Goal: Find specific page/section: Find specific page/section

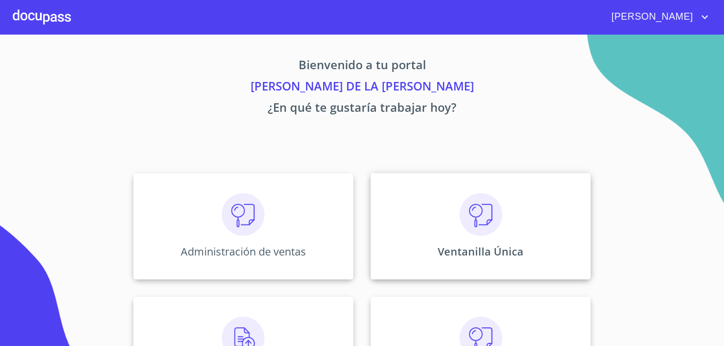
click at [454, 221] on div "Ventanilla Única" at bounding box center [480, 226] width 220 height 107
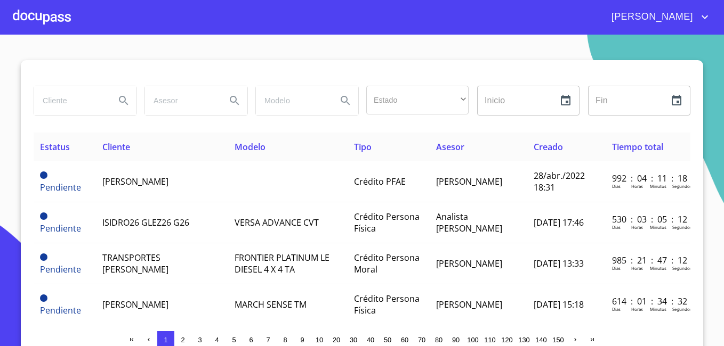
click at [64, 94] on input "search" at bounding box center [70, 100] width 72 height 29
type input "[PERSON_NAME]"
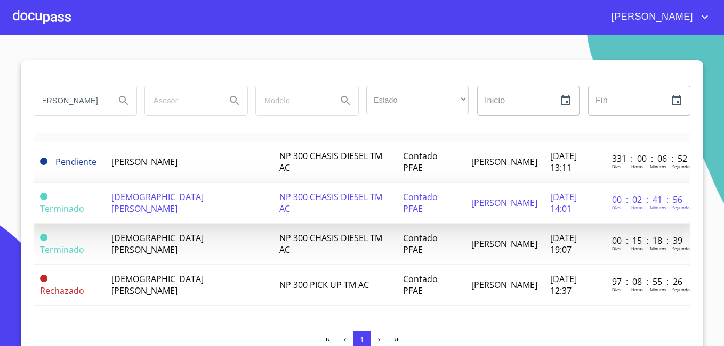
scroll to position [0, 0]
click at [162, 191] on span "[DEMOGRAPHIC_DATA][PERSON_NAME]" at bounding box center [157, 202] width 92 height 23
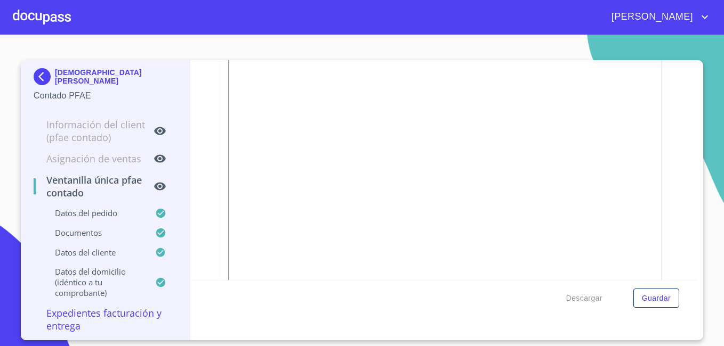
scroll to position [1796, 0]
click at [41, 78] on img at bounding box center [44, 76] width 21 height 17
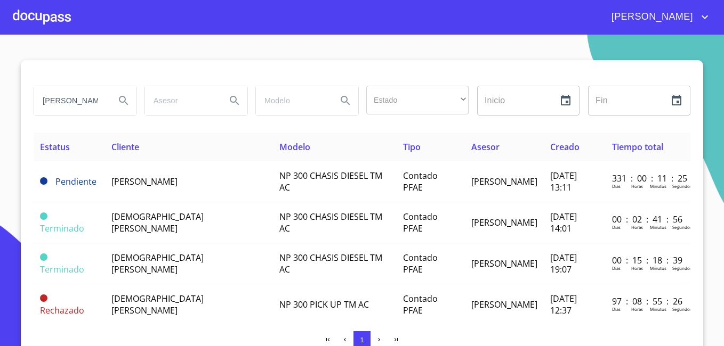
drag, startPoint x: 94, startPoint y: 104, endPoint x: -2, endPoint y: 97, distance: 96.2
click at [0, 97] on html "[PERSON_NAME] DE LA [PERSON_NAME] Estado ​ ​ Inicio ​ Fin ​ Estatus Cliente Mod…" at bounding box center [362, 173] width 724 height 346
type input "RE"
drag, startPoint x: 77, startPoint y: 104, endPoint x: -2, endPoint y: 69, distance: 86.9
click at [0, 69] on html "[PERSON_NAME] DE LA LUZ RE Estado ​ ​ Inicio ​ Fin ​ Estatus Cliente Modelo Tip…" at bounding box center [362, 173] width 724 height 346
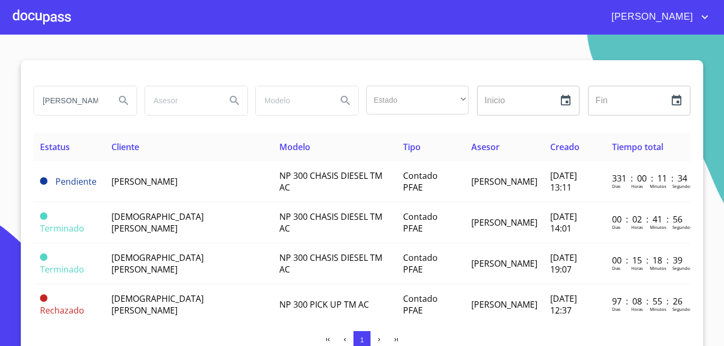
type input "[PERSON_NAME]"
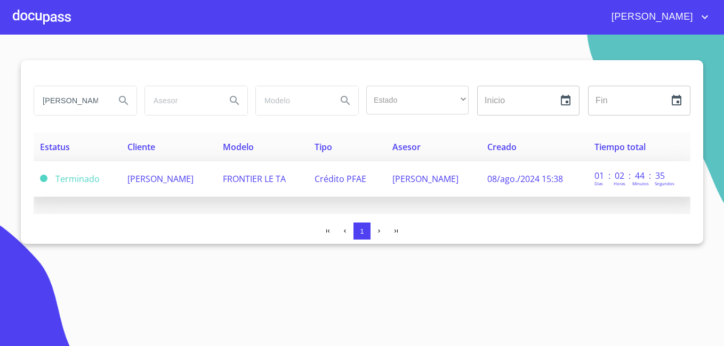
click at [174, 178] on span "[PERSON_NAME]" at bounding box center [160, 179] width 66 height 12
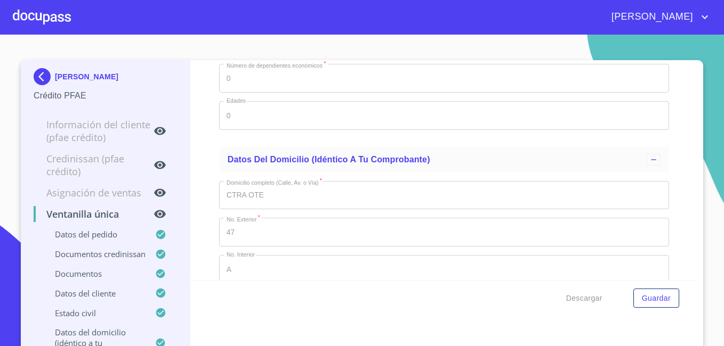
scroll to position [3678, 0]
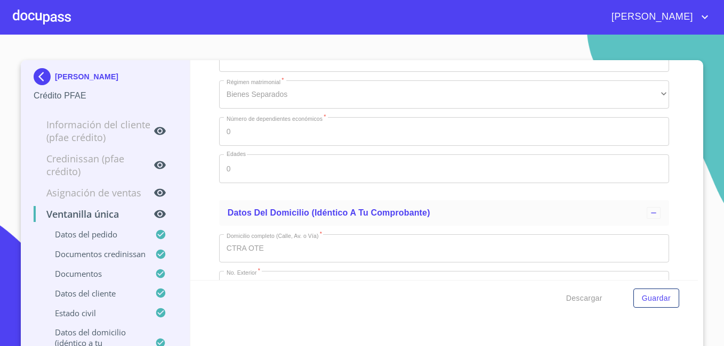
click at [38, 70] on img at bounding box center [44, 76] width 21 height 17
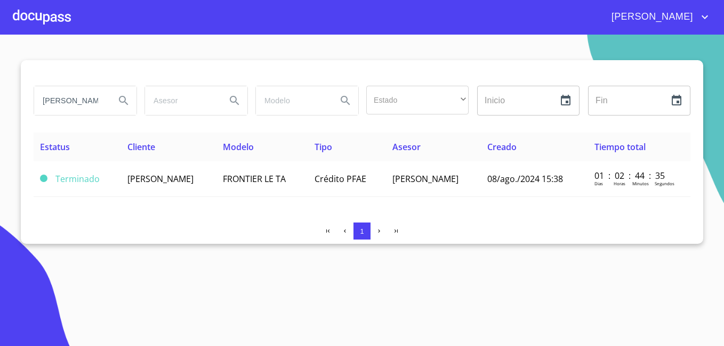
drag, startPoint x: 96, startPoint y: 104, endPoint x: -2, endPoint y: 96, distance: 98.4
click at [0, 96] on html "[PERSON_NAME] DE LA [PERSON_NAME] Estado ​ ​ Inicio ​ Fin ​ Estatus Cliente Mod…" at bounding box center [362, 173] width 724 height 346
type input "[PERSON_NAME]"
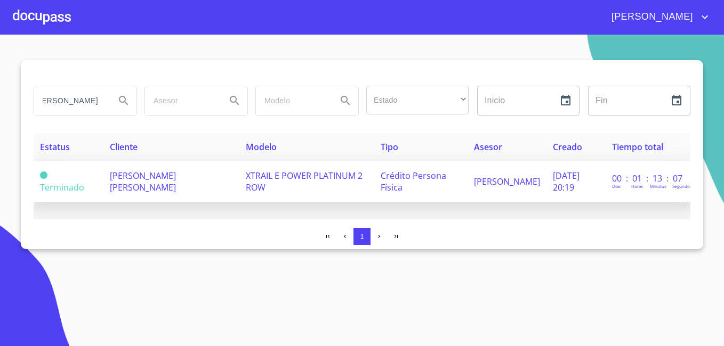
scroll to position [0, 0]
click at [126, 182] on span "[PERSON_NAME] [PERSON_NAME]" at bounding box center [143, 181] width 66 height 23
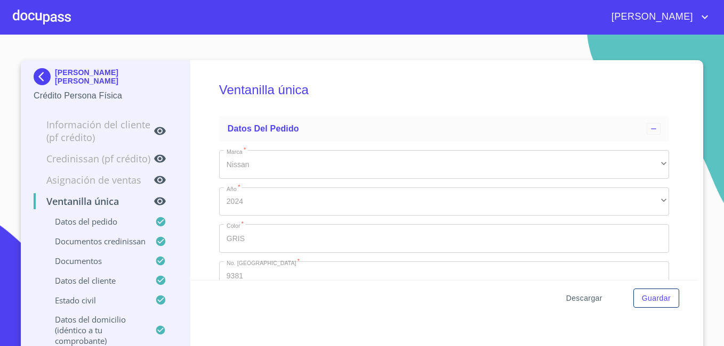
click at [594, 301] on span "Descargar" at bounding box center [584, 298] width 36 height 13
click at [577, 298] on span "Descargar" at bounding box center [584, 298] width 36 height 13
click at [35, 71] on img at bounding box center [44, 76] width 21 height 17
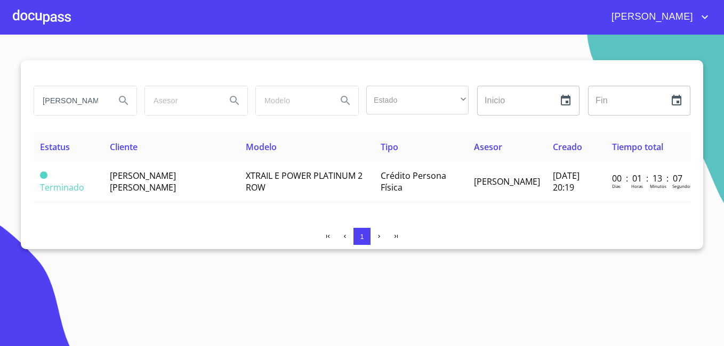
drag, startPoint x: 102, startPoint y: 99, endPoint x: -2, endPoint y: 82, distance: 105.2
click at [0, 82] on html "[PERSON_NAME] DE LA [PERSON_NAME] Estado ​ ​ Inicio ​ Fin ​ Estatus Cliente Mod…" at bounding box center [362, 173] width 724 height 346
type input "AÑEDA"
drag, startPoint x: 81, startPoint y: 99, endPoint x: -2, endPoint y: 83, distance: 84.8
click at [0, 83] on html "[PERSON_NAME] DE LA [PERSON_NAME] Estado ​ ​ Inicio ​ Fin ​ Estatus Cliente Mod…" at bounding box center [362, 173] width 724 height 346
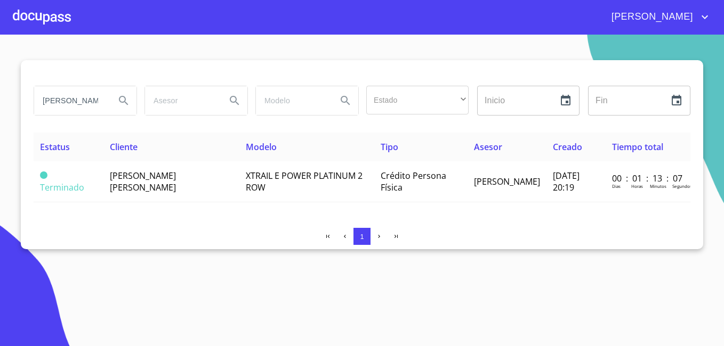
drag, startPoint x: 96, startPoint y: 98, endPoint x: -2, endPoint y: 51, distance: 109.4
click at [0, 51] on html "[PERSON_NAME] DE LA [PERSON_NAME] Estado ​ ​ Inicio ​ Fin ​ Estatus Cliente Mod…" at bounding box center [362, 173] width 724 height 346
type input "[PERSON_NAME]"
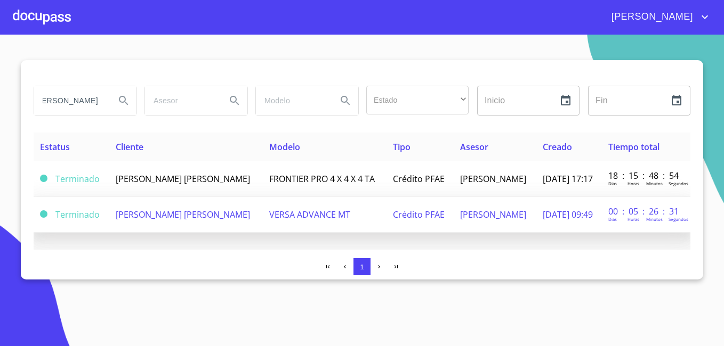
scroll to position [0, 0]
click at [168, 216] on span "[PERSON_NAME] [PERSON_NAME]" at bounding box center [183, 215] width 134 height 12
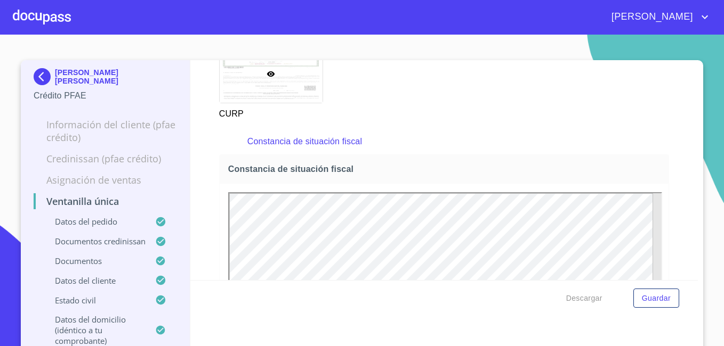
scroll to position [3410, 0]
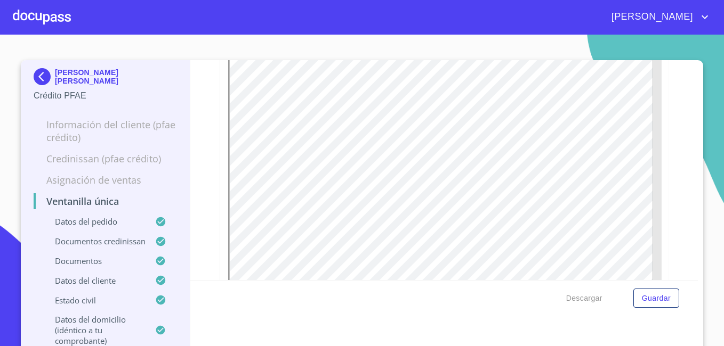
click at [42, 75] on img at bounding box center [44, 76] width 21 height 17
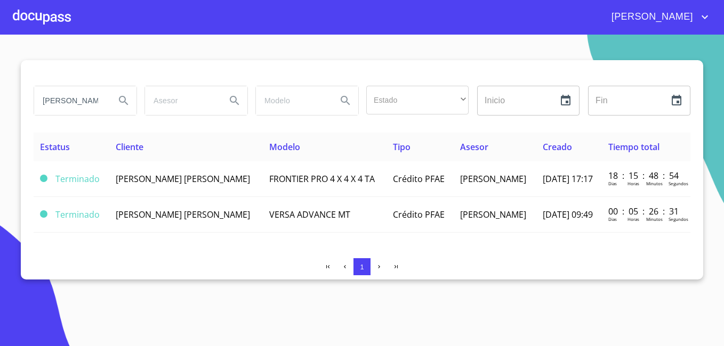
drag, startPoint x: 92, startPoint y: 100, endPoint x: -2, endPoint y: 94, distance: 94.0
click at [0, 94] on html "[PERSON_NAME] DE LA [PERSON_NAME] Estado ​ ​ Inicio ​ Fin ​ Estatus Cliente Mod…" at bounding box center [362, 173] width 724 height 346
type input "LLAS"
drag, startPoint x: 71, startPoint y: 96, endPoint x: -2, endPoint y: 87, distance: 73.6
click at [0, 87] on html "[PERSON_NAME] DE LA LUZ LLAS Estado ​ ​ Inicio ​ Fin ​ Estatus Cliente Modelo T…" at bounding box center [362, 173] width 724 height 346
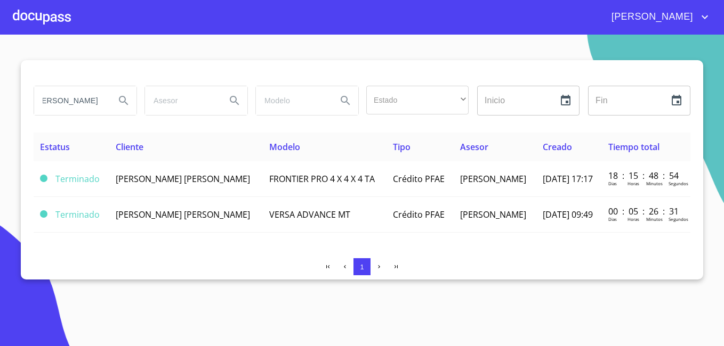
scroll to position [0, 31]
type input "[PERSON_NAME]"
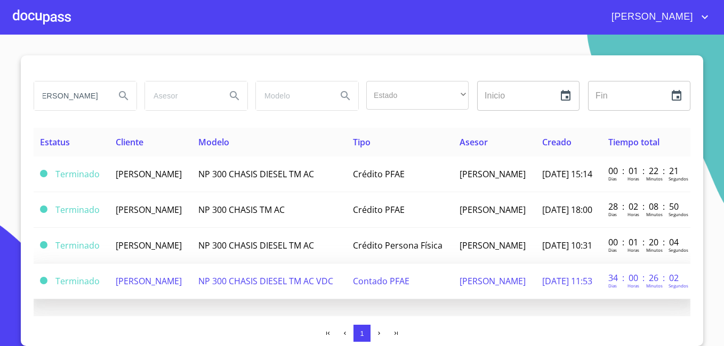
scroll to position [0, 0]
click at [137, 287] on span "[PERSON_NAME]" at bounding box center [149, 282] width 66 height 12
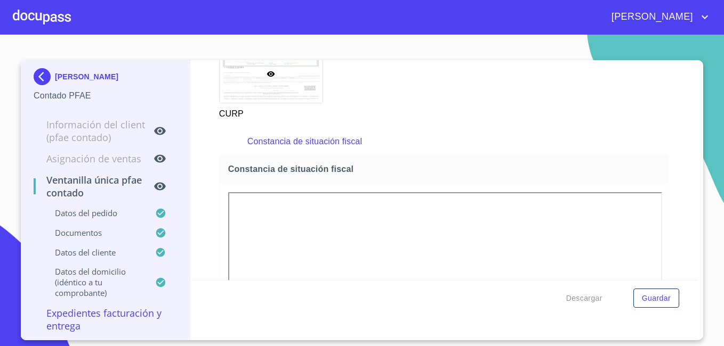
scroll to position [1759, 0]
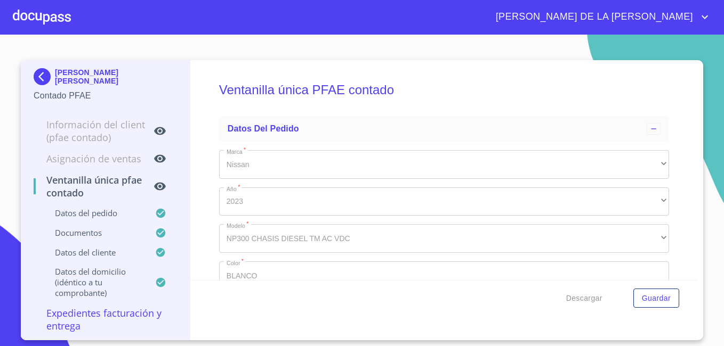
scroll to position [1759, 0]
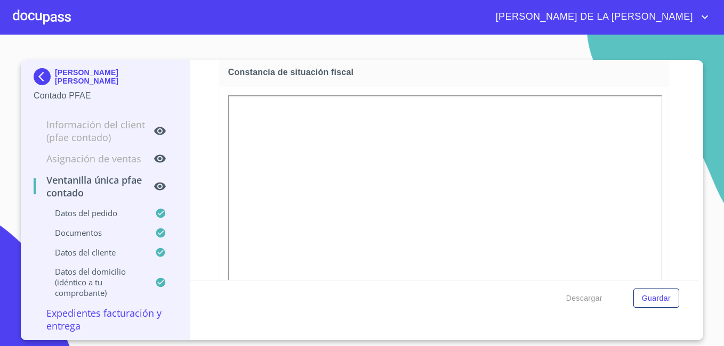
click at [41, 73] on img at bounding box center [44, 76] width 21 height 17
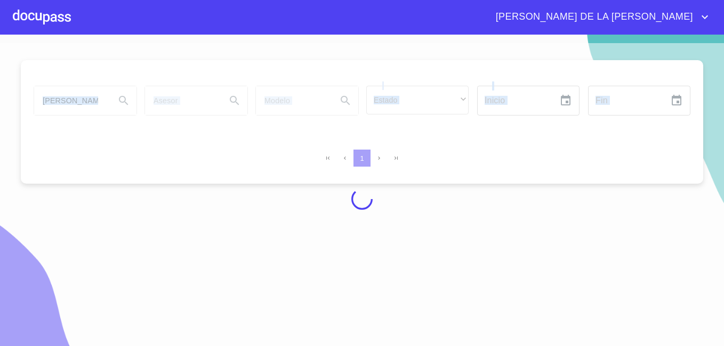
drag, startPoint x: 93, startPoint y: 101, endPoint x: -2, endPoint y: 92, distance: 95.9
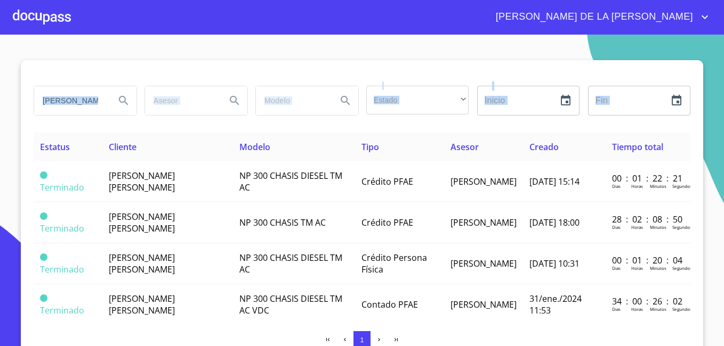
drag, startPoint x: -2, startPoint y: 92, endPoint x: 78, endPoint y: 99, distance: 80.3
click at [78, 99] on input "[PERSON_NAME]" at bounding box center [70, 100] width 72 height 29
click at [86, 100] on input "[PERSON_NAME]" at bounding box center [70, 100] width 72 height 29
drag, startPoint x: 92, startPoint y: 100, endPoint x: -2, endPoint y: 81, distance: 95.6
click at [0, 81] on html "[PERSON_NAME] DE LA [PERSON_NAME] [PERSON_NAME] Estado ​ ​ Inicio ​ Fin ​ Estat…" at bounding box center [362, 173] width 724 height 346
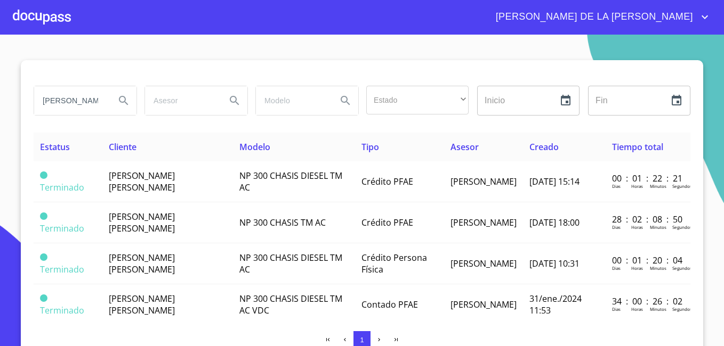
type input "ARDENAS"
drag, startPoint x: 84, startPoint y: 98, endPoint x: -2, endPoint y: 58, distance: 94.7
click at [0, 58] on html "[PERSON_NAME] DE LA [PERSON_NAME] Estado ​ ​ Inicio ​ Fin ​ Estatus Cliente Mod…" at bounding box center [362, 173] width 724 height 346
type input "[PERSON_NAME]"
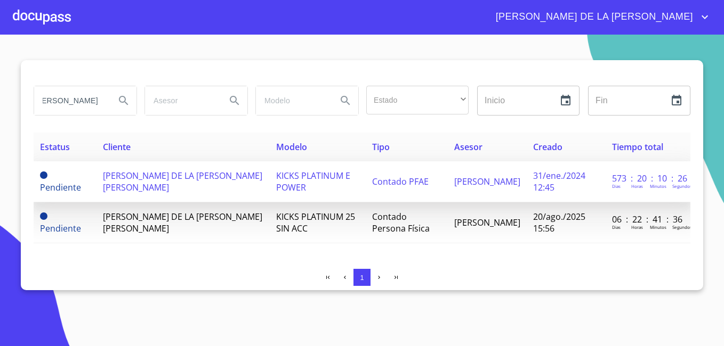
scroll to position [0, 0]
click at [165, 182] on td "[PERSON_NAME] DE LA [PERSON_NAME] [PERSON_NAME]" at bounding box center [182, 181] width 173 height 41
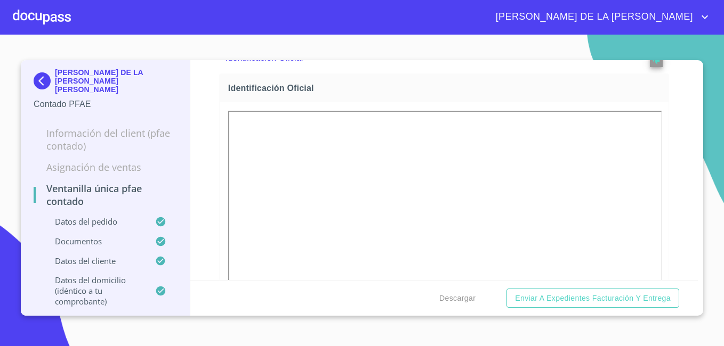
scroll to position [382, 0]
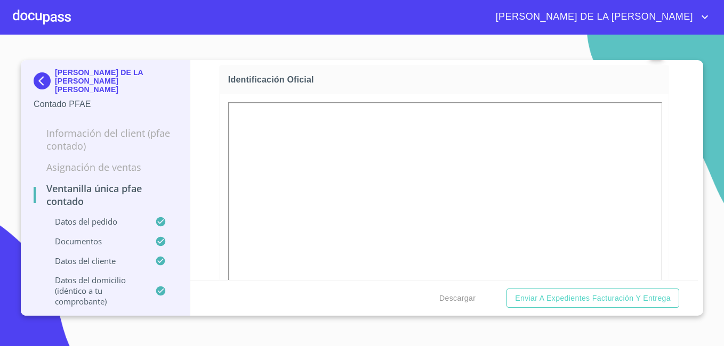
click at [40, 72] on img at bounding box center [44, 80] width 21 height 17
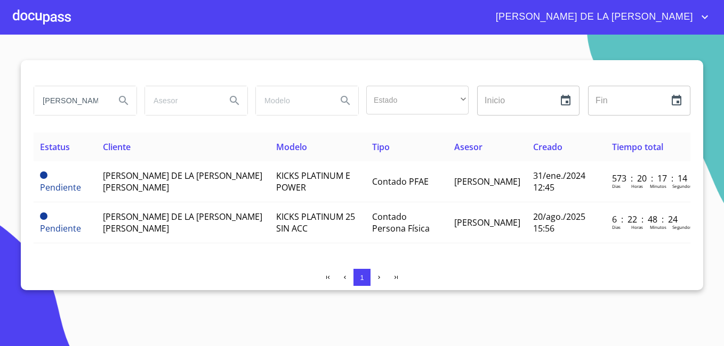
drag, startPoint x: 94, startPoint y: 101, endPoint x: -2, endPoint y: 99, distance: 96.5
click at [0, 99] on html "[PERSON_NAME] DE LA [PERSON_NAME] Estado ​ ​ Inicio ​ Fin ​ Estatus Cliente Mod…" at bounding box center [362, 173] width 724 height 346
type input "TILLO"
drag, startPoint x: 76, startPoint y: 101, endPoint x: 0, endPoint y: 72, distance: 81.5
click at [0, 74] on html "MARÍA DE LA LUZ TILLO Estado ​ ​ Inicio ​ Fin ​ Estatus Cliente Modelo Tipo Ase…" at bounding box center [362, 173] width 724 height 346
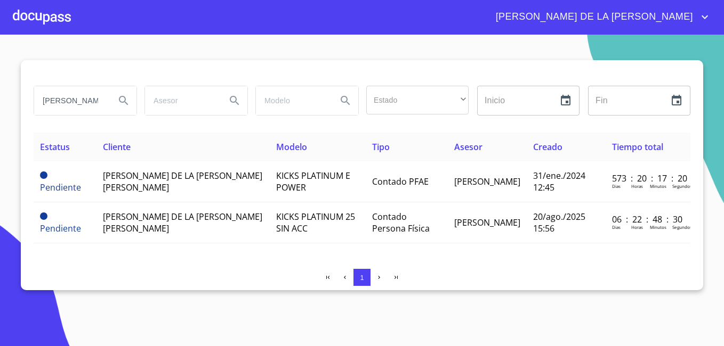
scroll to position [0, 2]
type input "LOPEZ BIZARRO"
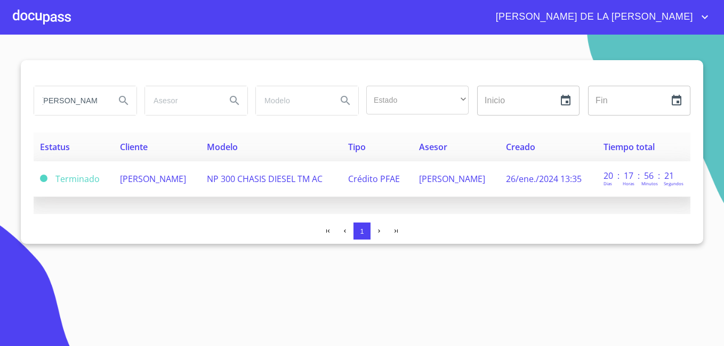
scroll to position [0, 0]
click at [186, 175] on span "PEDRO LOPEZ BIZARRO" at bounding box center [153, 179] width 66 height 12
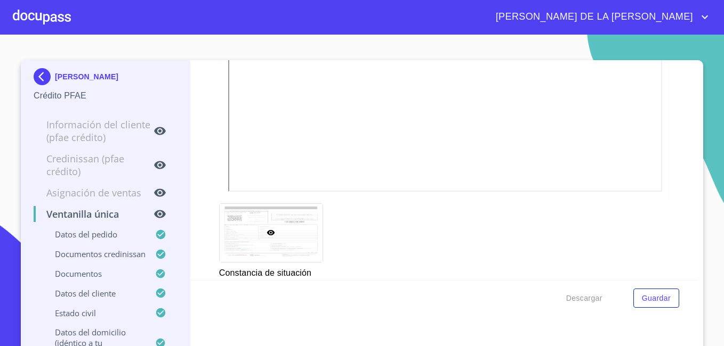
scroll to position [3571, 0]
